Goal: Task Accomplishment & Management: Use online tool/utility

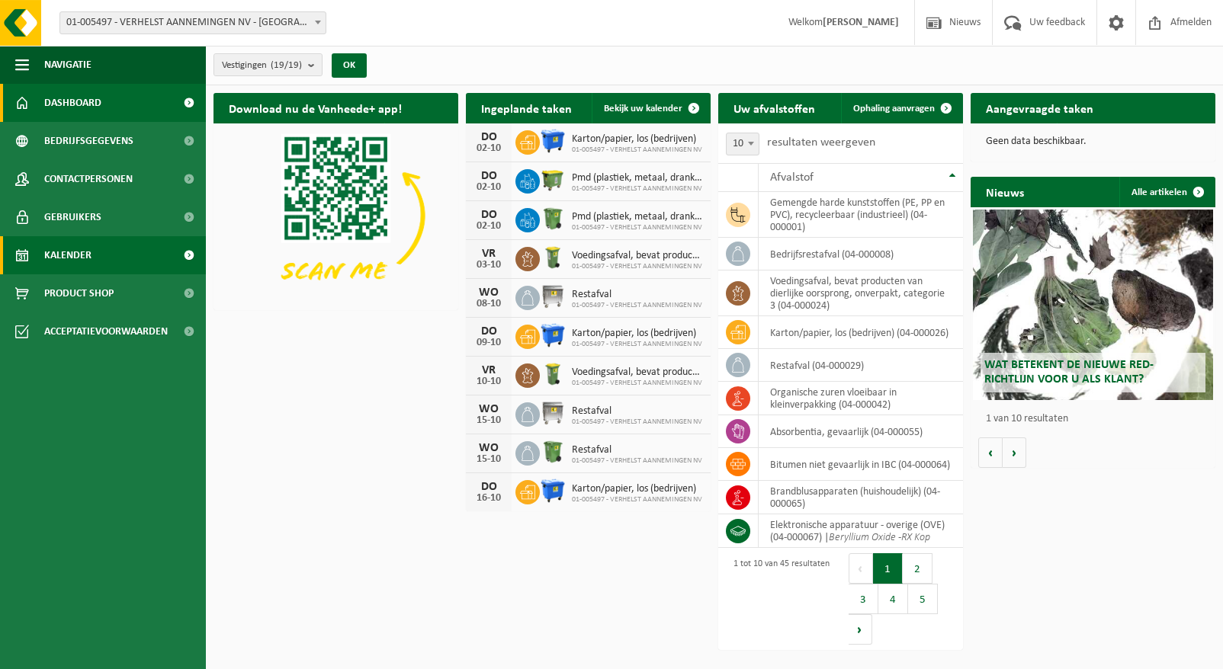
click at [85, 261] on span "Kalender" at bounding box center [67, 255] width 47 height 38
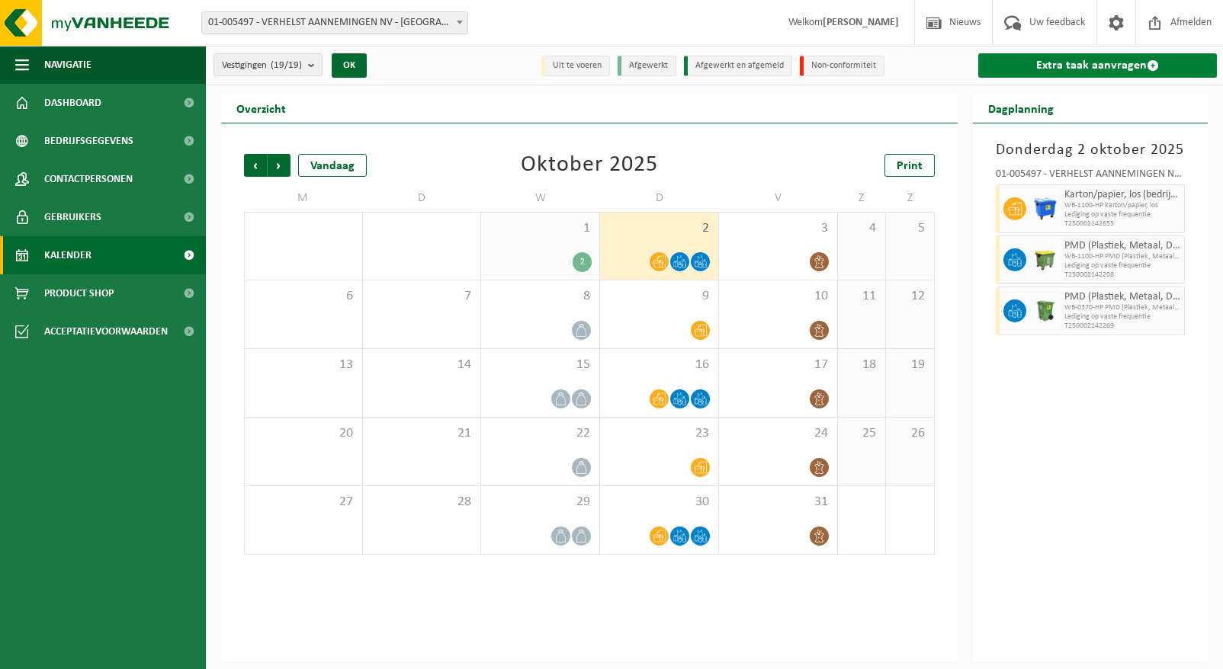
click at [1148, 62] on span at bounding box center [1152, 65] width 12 height 12
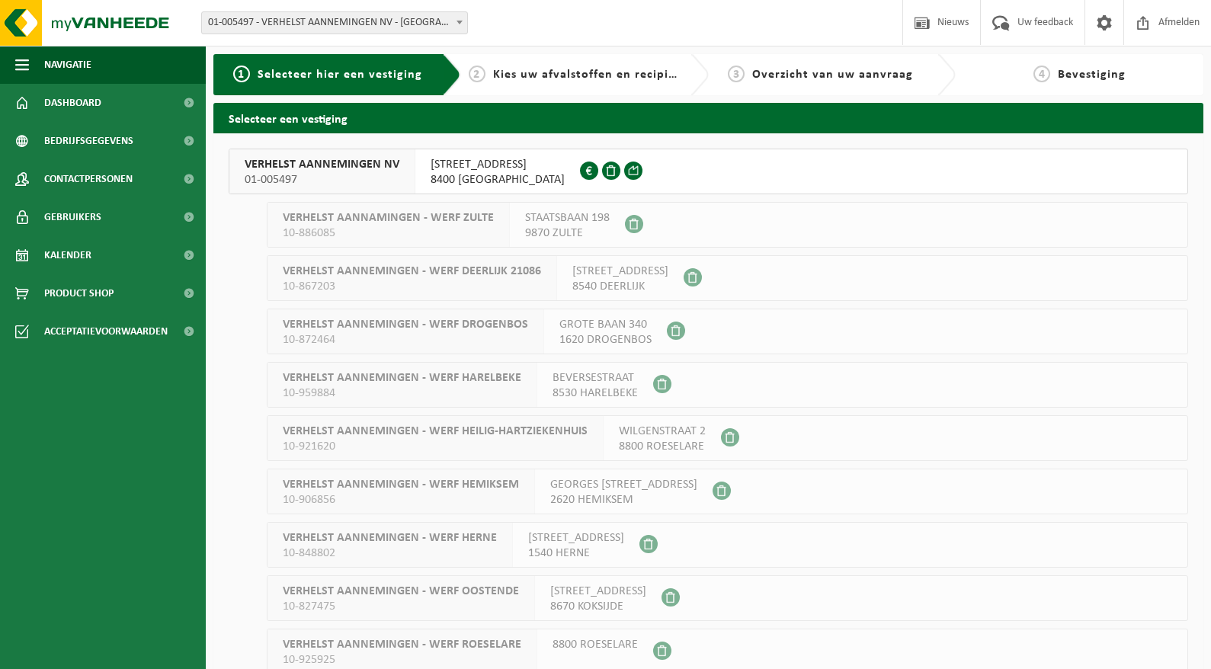
click at [421, 155] on div "OUDENBURGSESTEENWEG 106 8400 OOSTENDE 0405.262.931" at bounding box center [497, 171] width 165 height 44
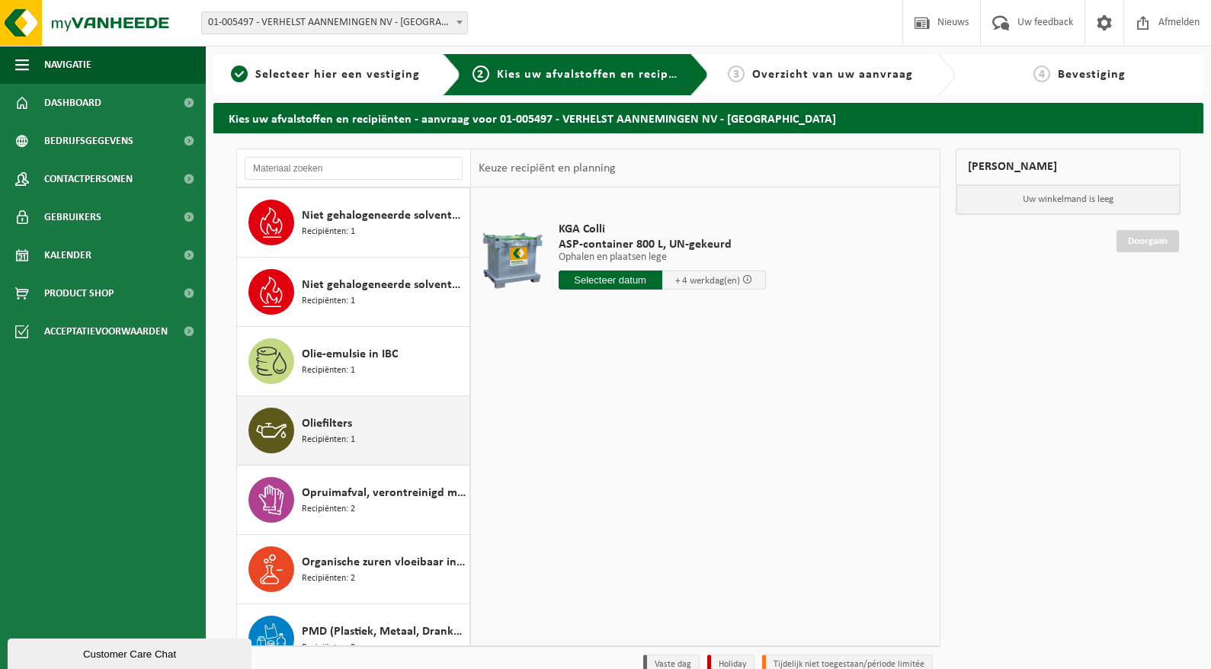
scroll to position [1905, 0]
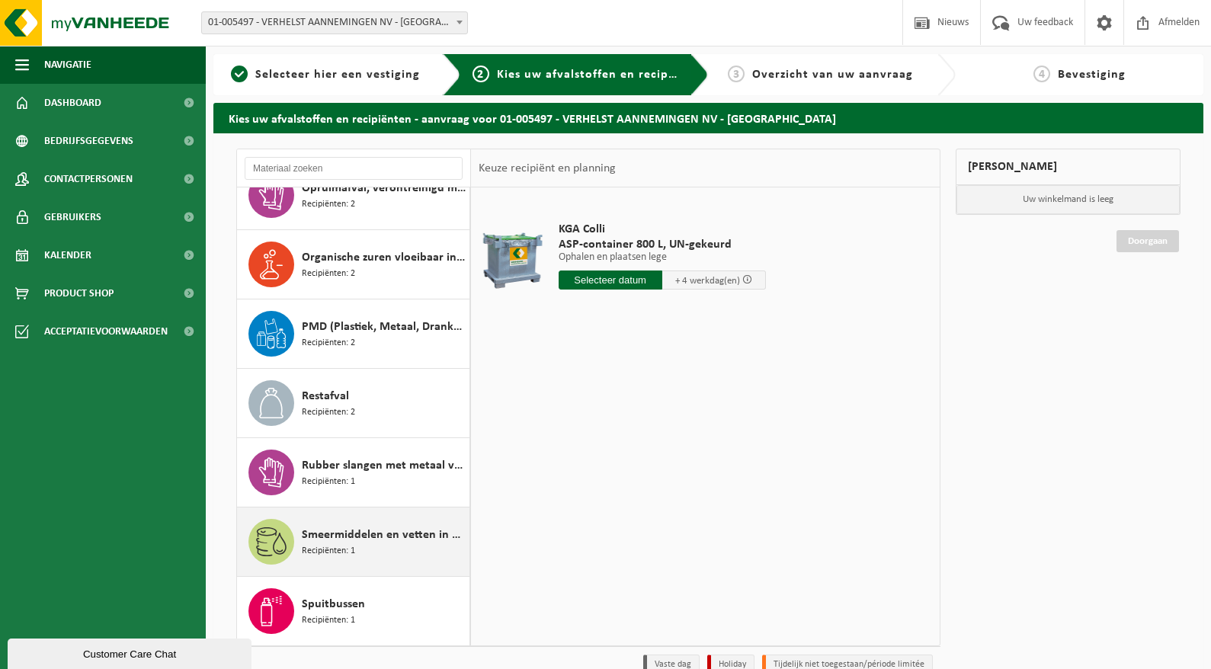
click at [373, 508] on div "Smeermiddelen en vetten in kleinverpakking Recipiënten: 1" at bounding box center [353, 542] width 233 height 69
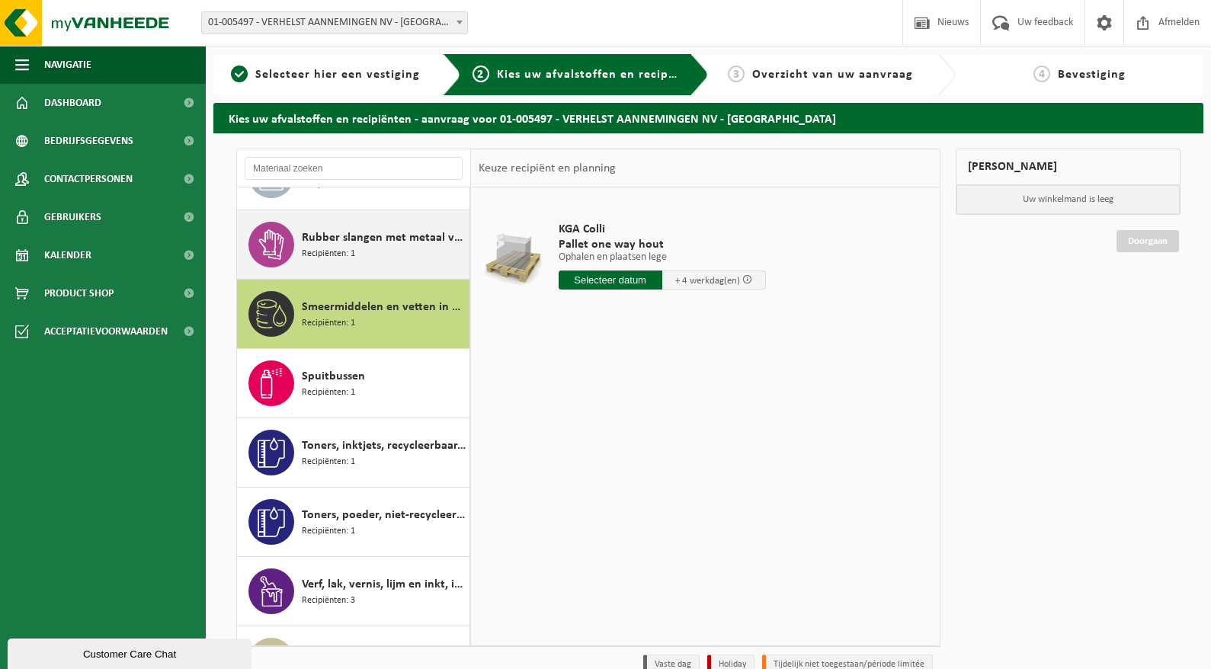
click at [345, 247] on span "Recipiënten: 1" at bounding box center [328, 254] width 53 height 14
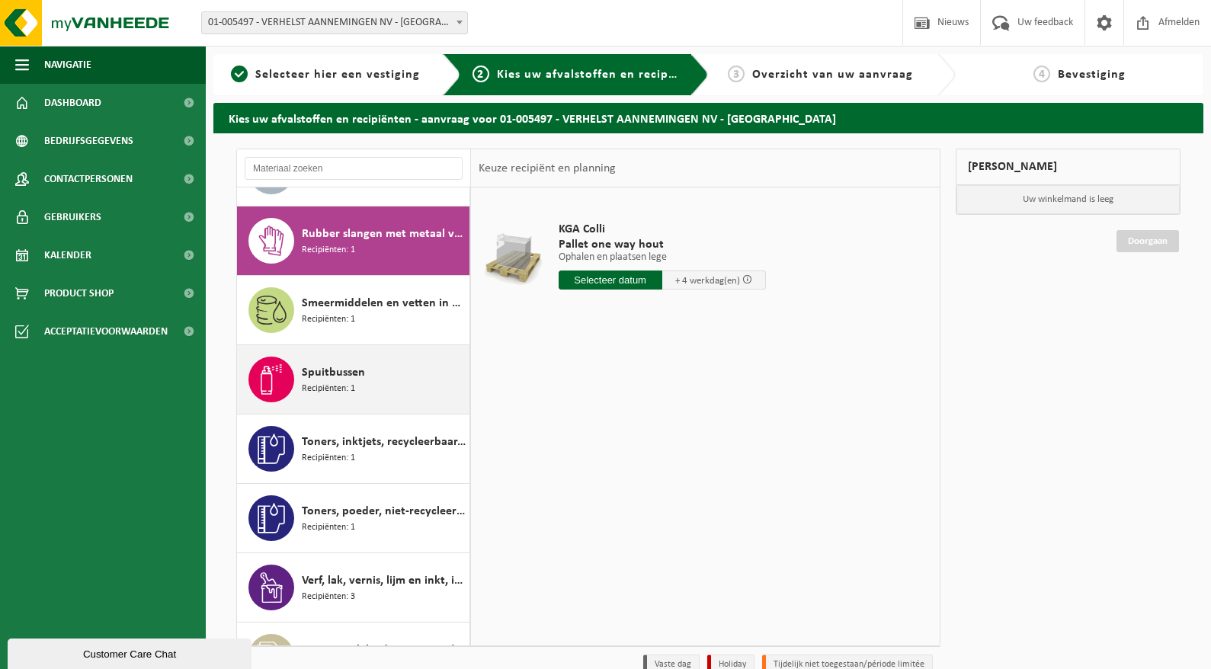
scroll to position [2369, 0]
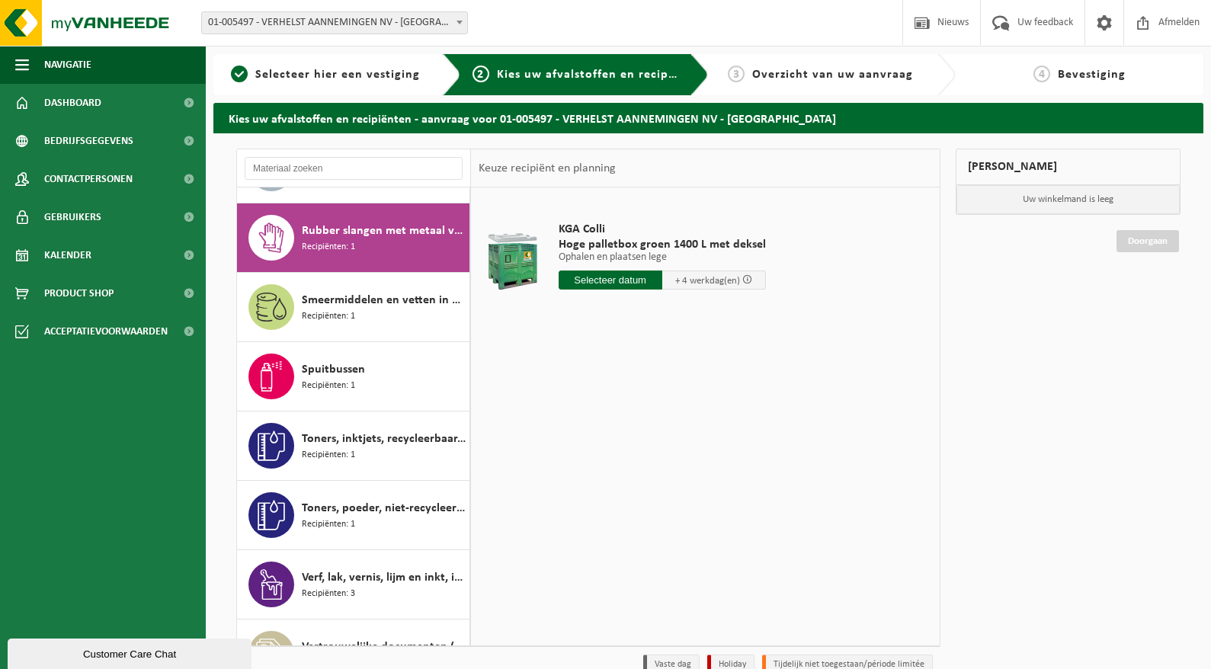
click at [614, 280] on input "text" at bounding box center [611, 280] width 104 height 19
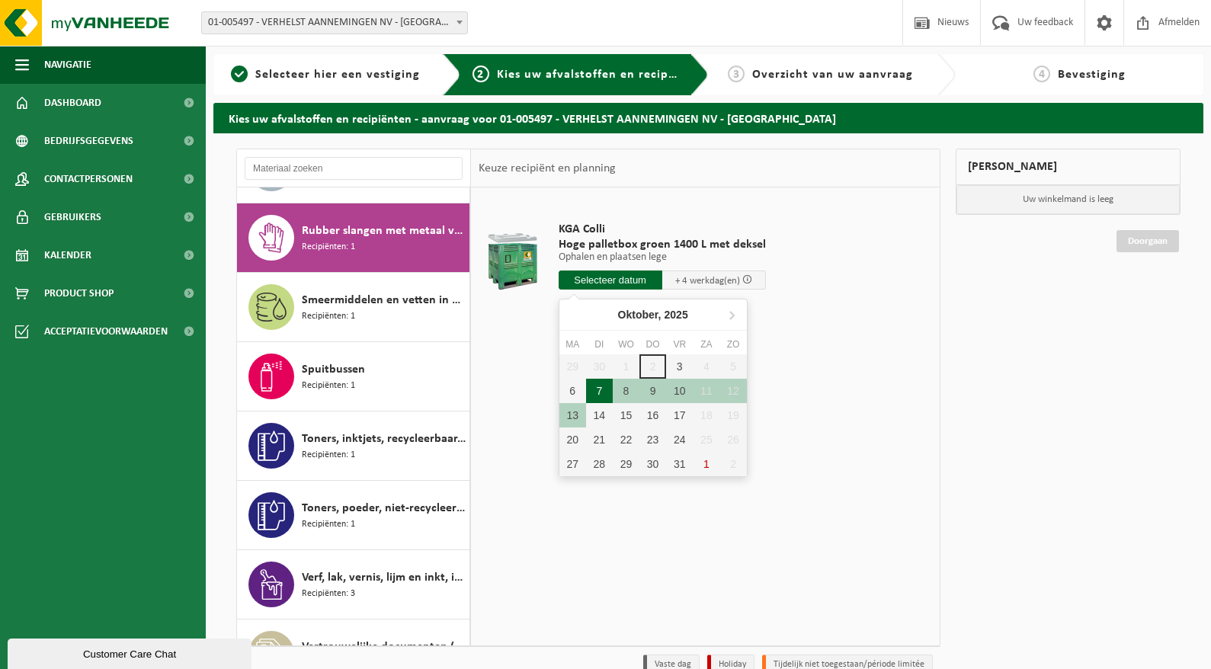
click at [598, 396] on div "7" at bounding box center [599, 391] width 27 height 24
type input "Van 2025-10-07"
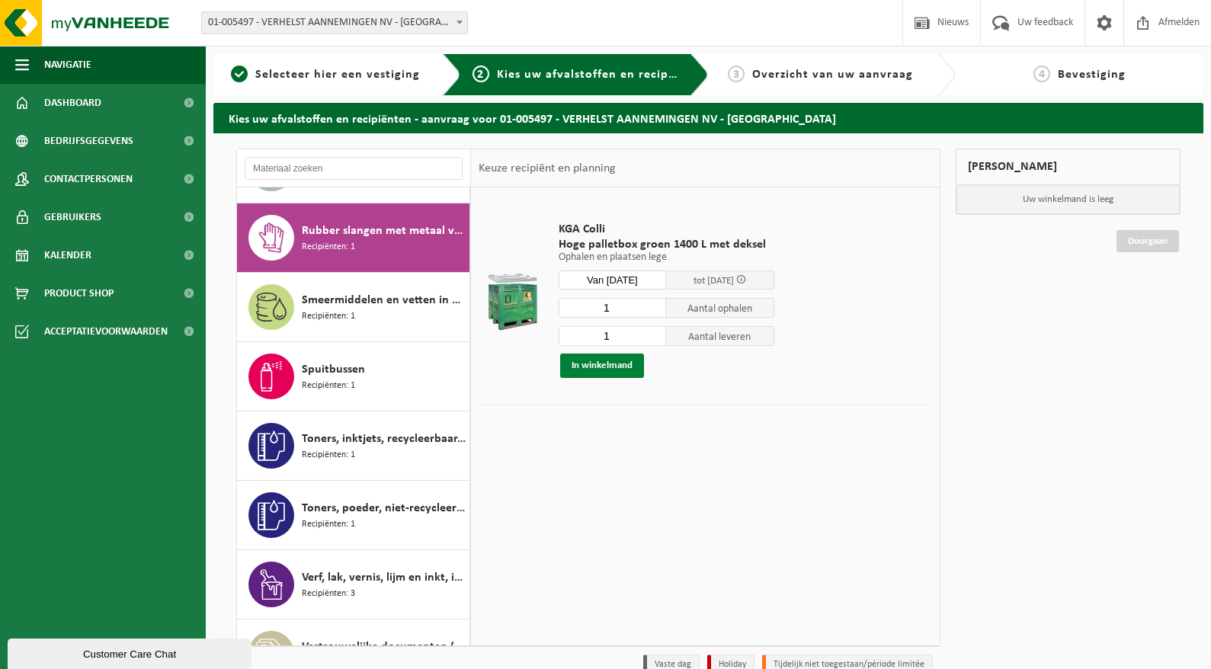
click at [590, 364] on button "In winkelmand" at bounding box center [602, 366] width 84 height 24
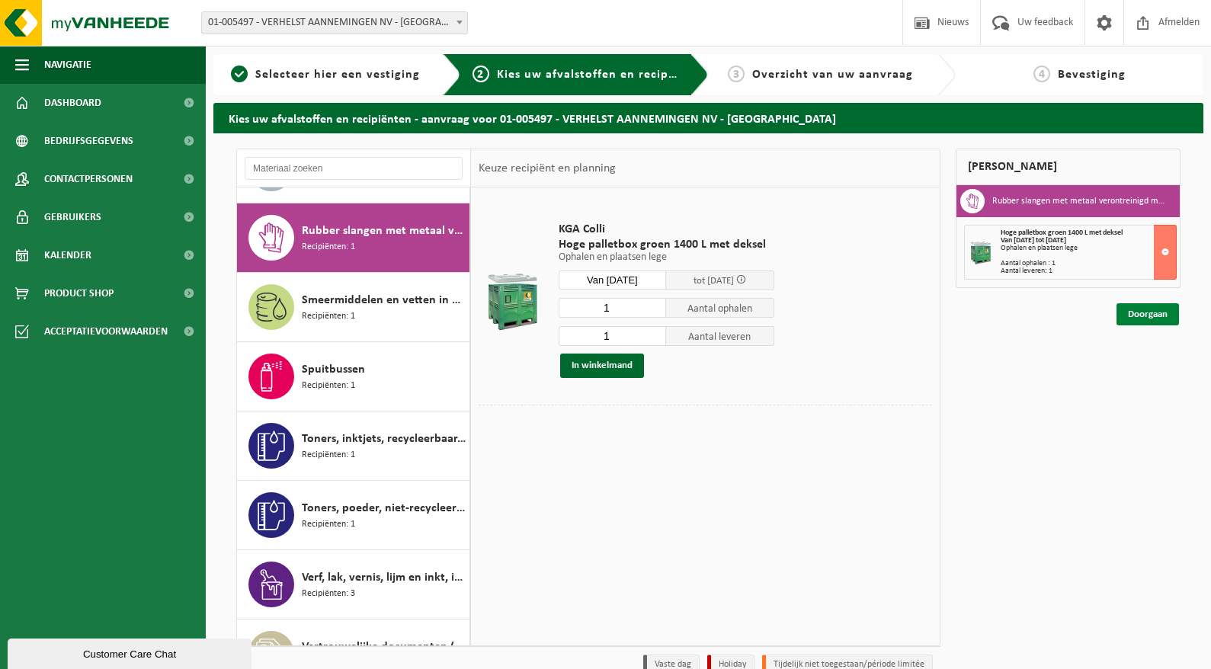
click at [1140, 313] on link "Doorgaan" at bounding box center [1148, 314] width 62 height 22
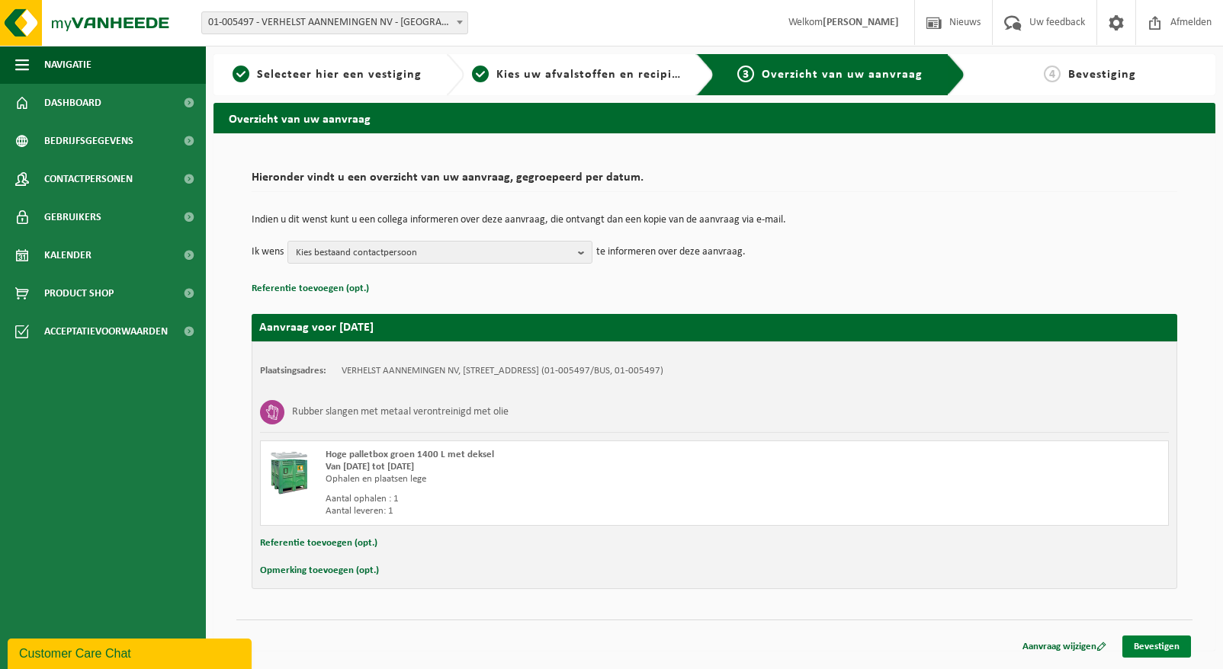
click at [1141, 646] on link "Bevestigen" at bounding box center [1156, 647] width 69 height 22
